Goal: Find specific fact: Find specific fact

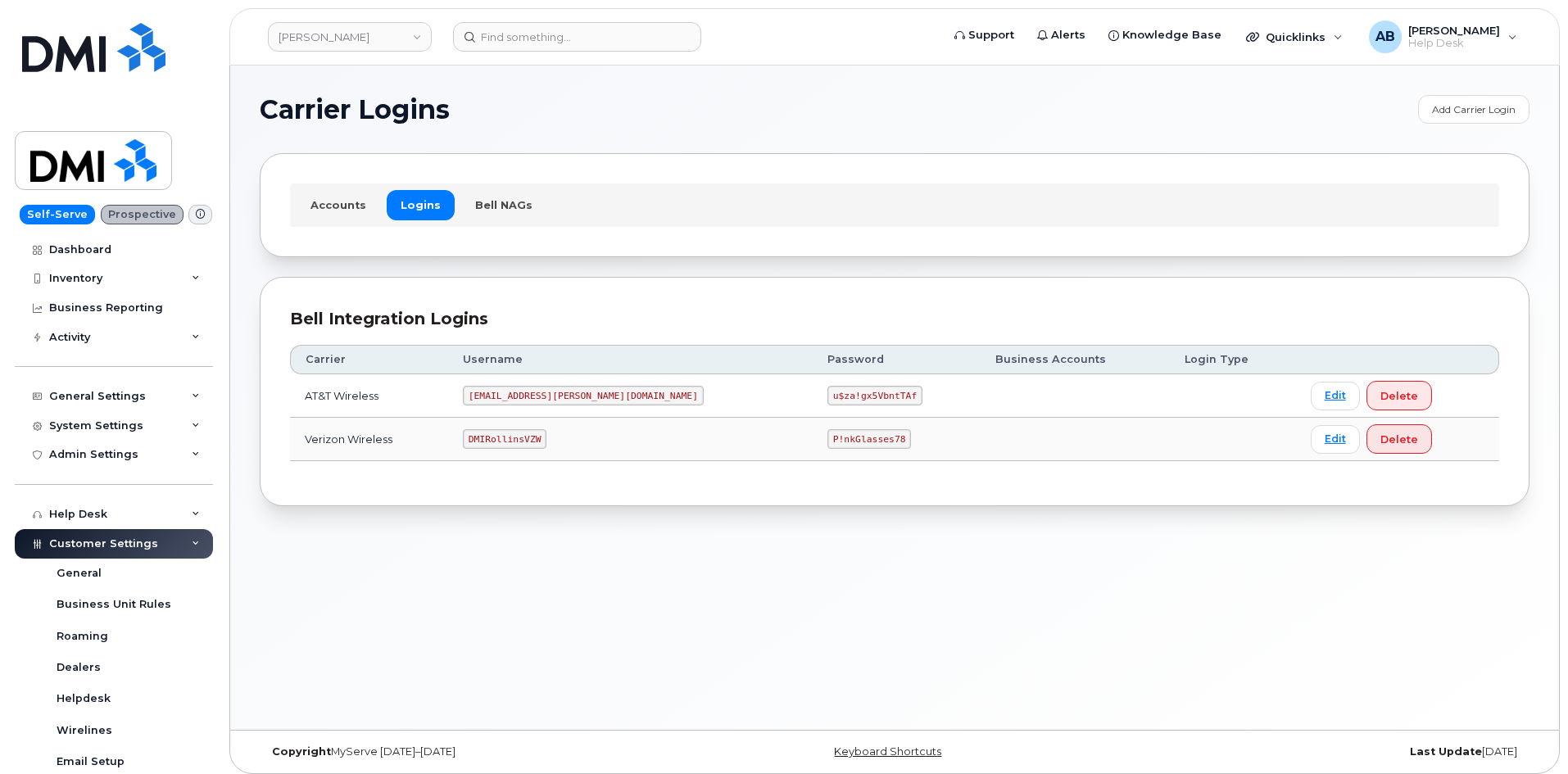
click at [538, 396] on code "[EMAIL_ADDRESS][PERSON_NAME][DOMAIN_NAME]" at bounding box center [583, 396] width 241 height 20
copy code "[EMAIL_ADDRESS][PERSON_NAME][DOMAIN_NAME]"
click at [828, 394] on code "u$za!gx5VbntTAf" at bounding box center [875, 396] width 95 height 20
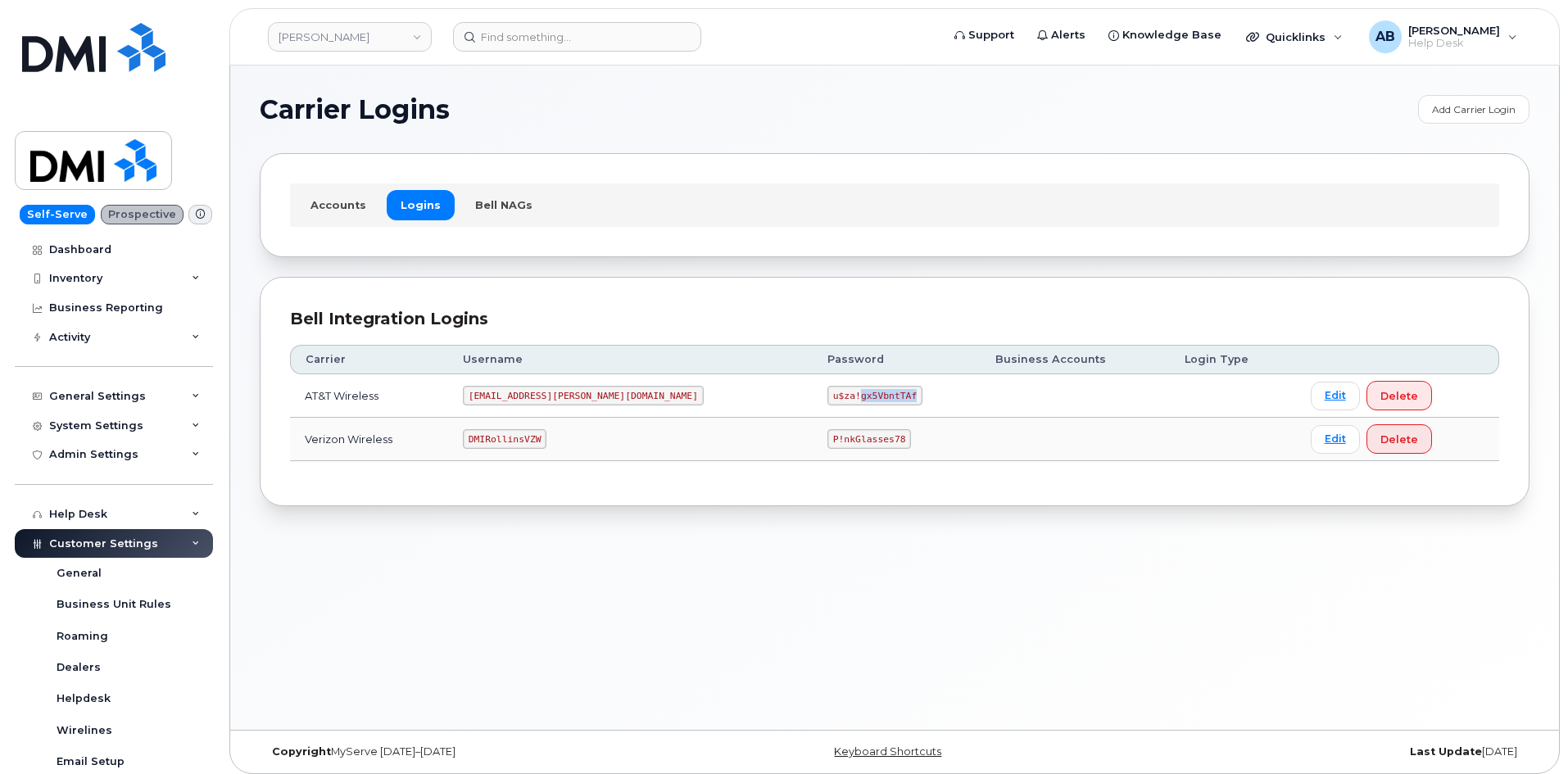
click at [828, 394] on code "u$za!gx5VbntTAf" at bounding box center [875, 396] width 95 height 20
click at [828, 390] on code "u$za!gx5VbntTAf" at bounding box center [875, 396] width 95 height 20
click at [828, 397] on code "u$za!gx5VbntTAf" at bounding box center [875, 396] width 95 height 20
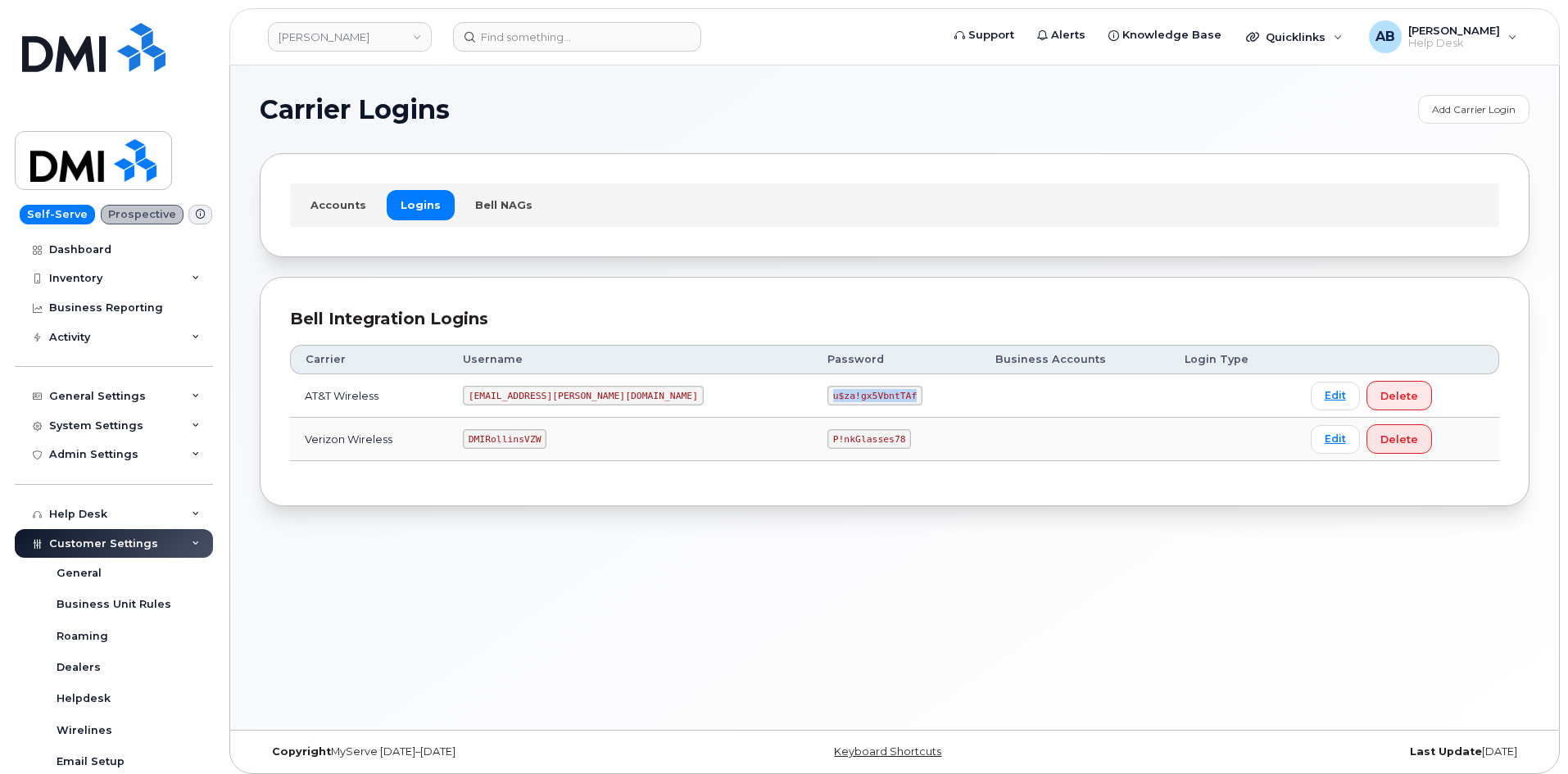
copy code "u$za!gx5VbntTAf"
